Goal: Information Seeking & Learning: Learn about a topic

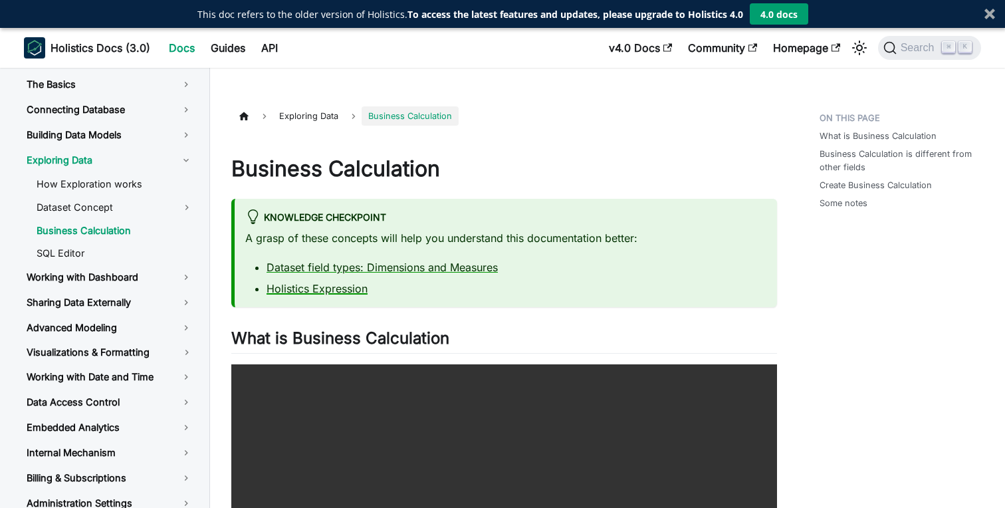
click at [323, 289] on link "Holistics Expression" at bounding box center [317, 288] width 101 height 13
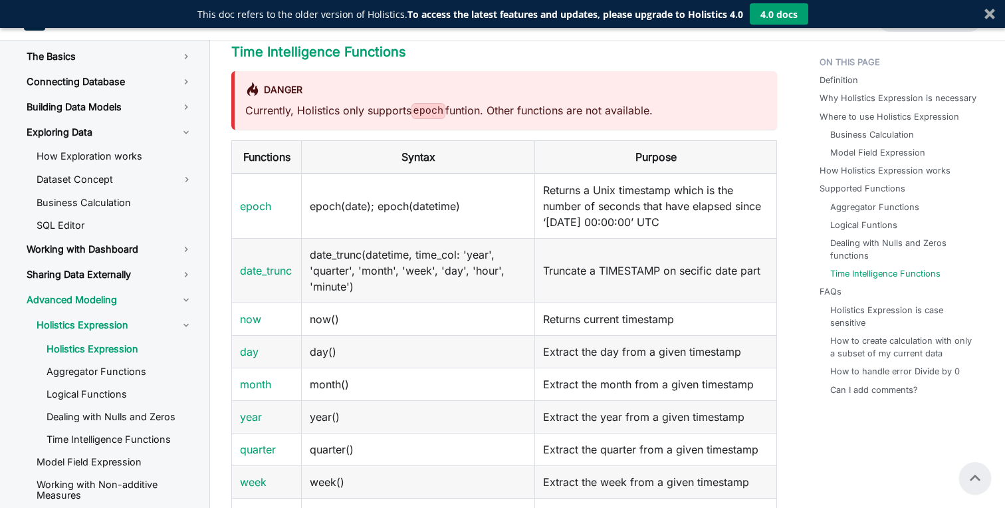
scroll to position [2604, 0]
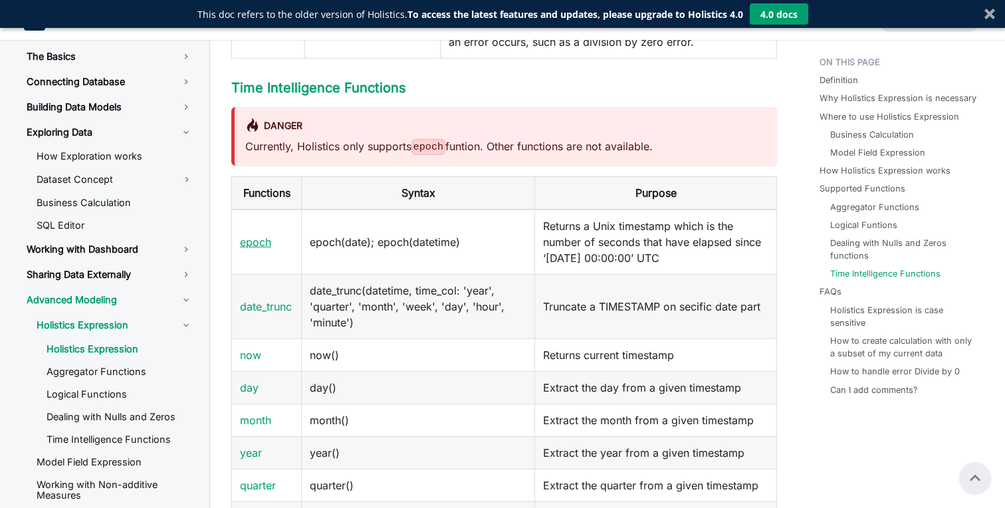
click at [259, 241] on link "epoch" at bounding box center [255, 241] width 31 height 13
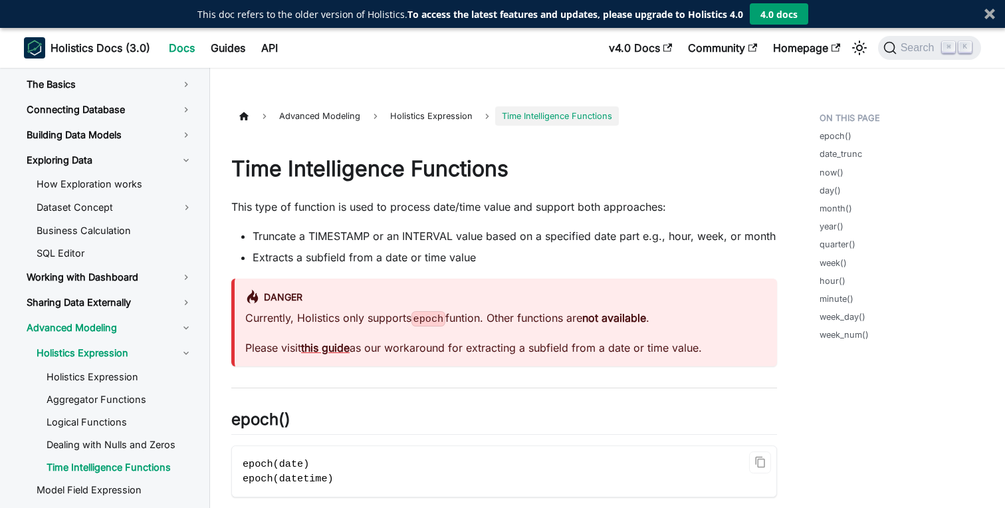
scroll to position [9, 0]
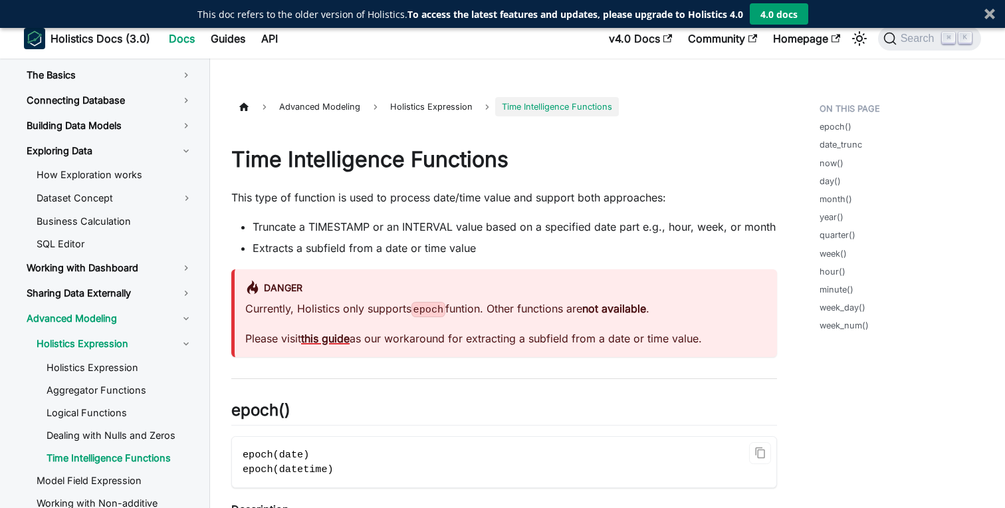
click at [338, 341] on strong "this guide" at bounding box center [325, 338] width 49 height 13
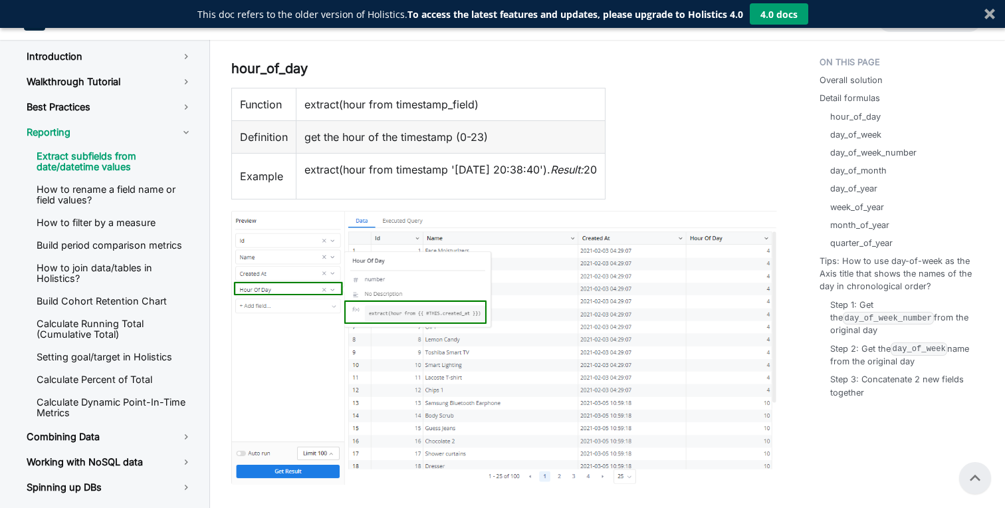
scroll to position [518, 0]
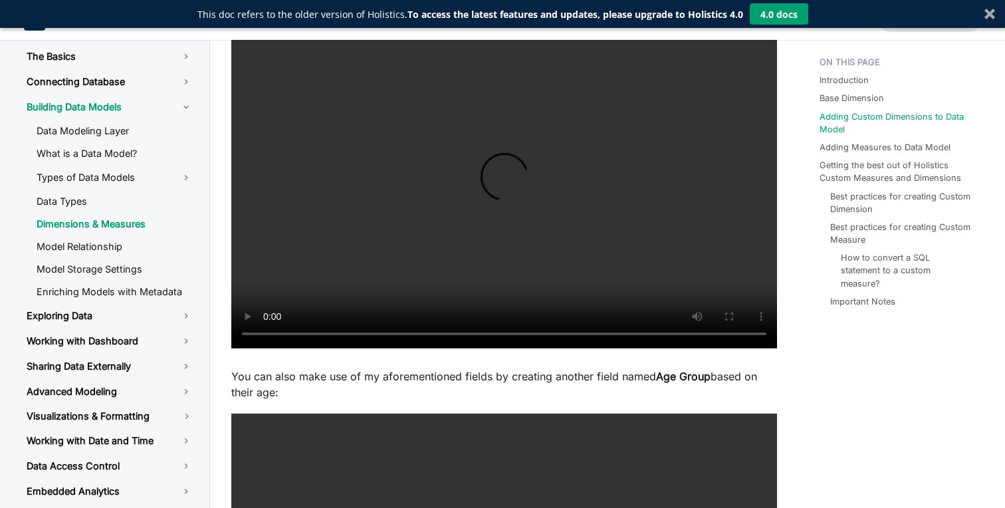
scroll to position [693, 0]
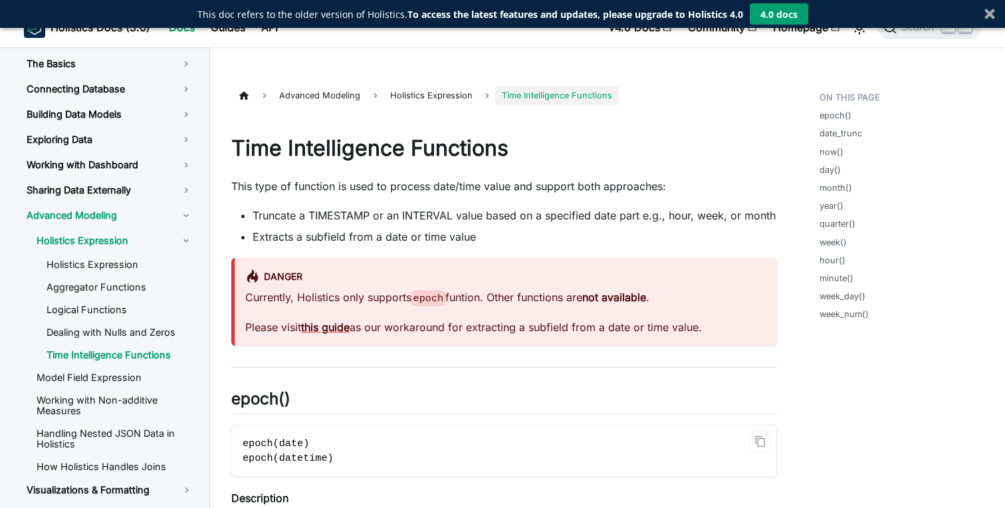
scroll to position [21, 0]
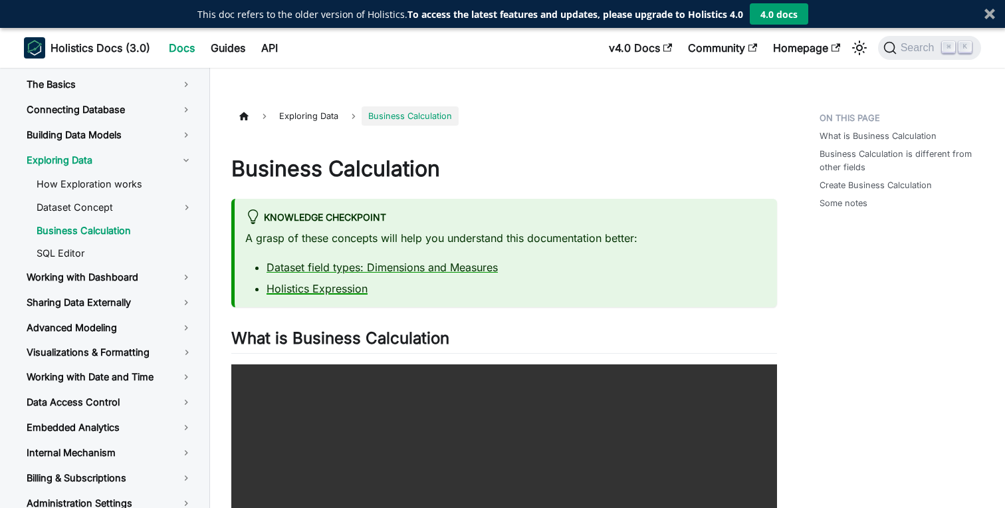
click at [338, 290] on link "Holistics Expression" at bounding box center [317, 288] width 101 height 13
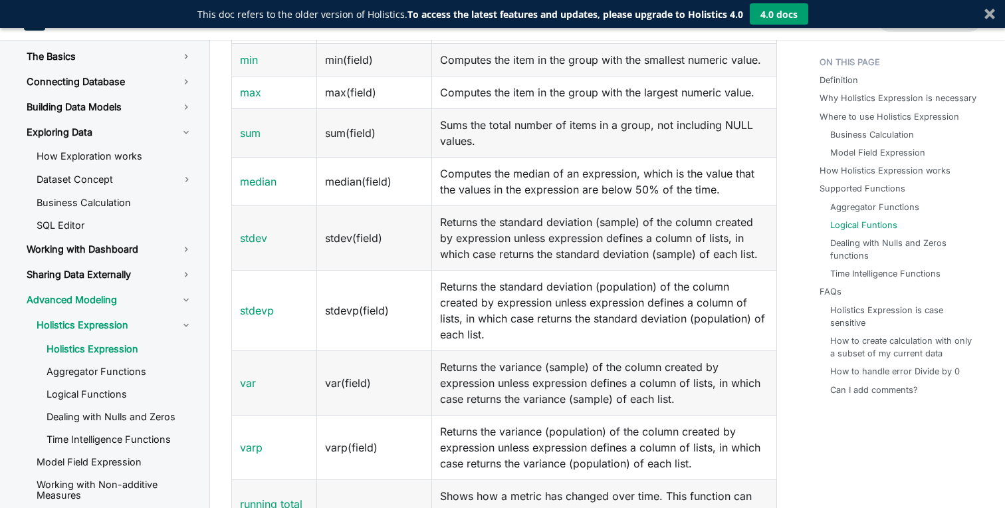
scroll to position [1817, 0]
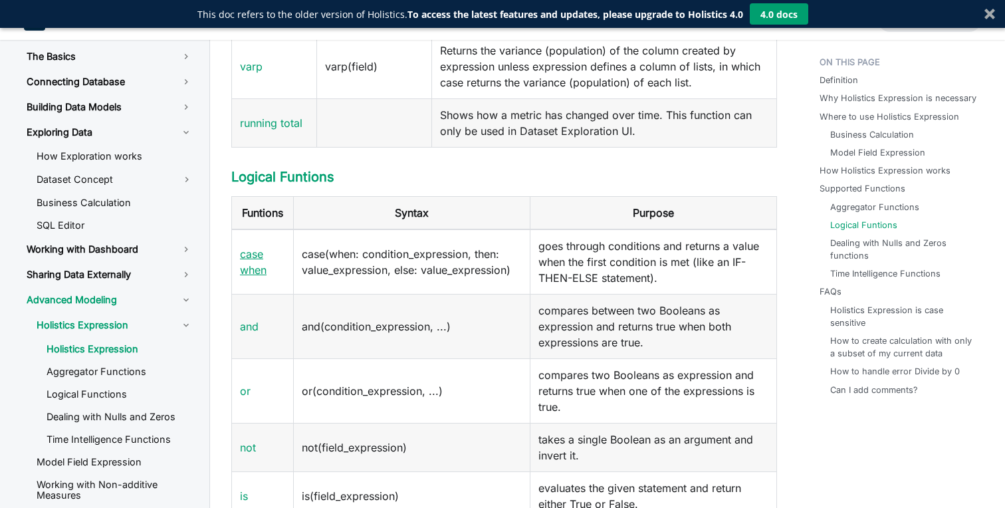
click at [259, 249] on link "case when" at bounding box center [253, 261] width 27 height 29
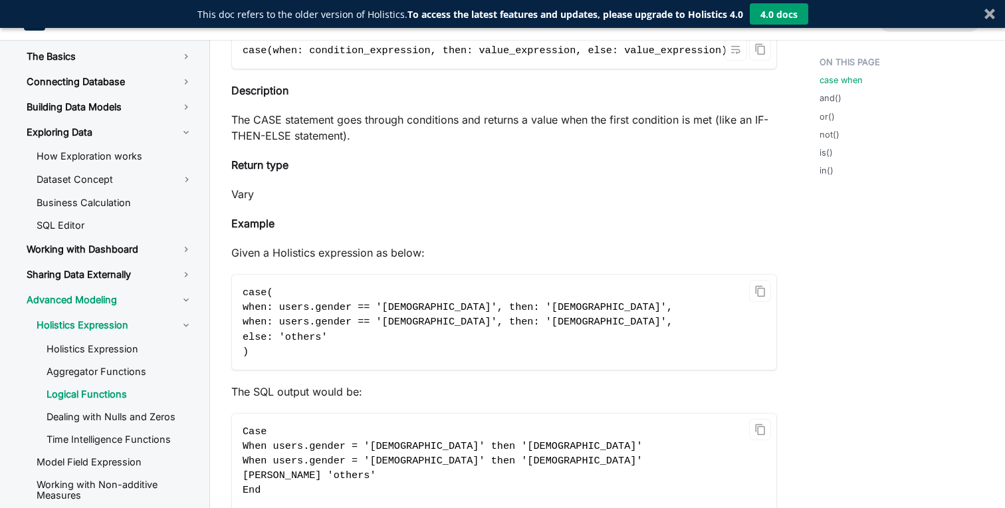
scroll to position [253, 0]
